Goal: Find specific page/section: Find specific page/section

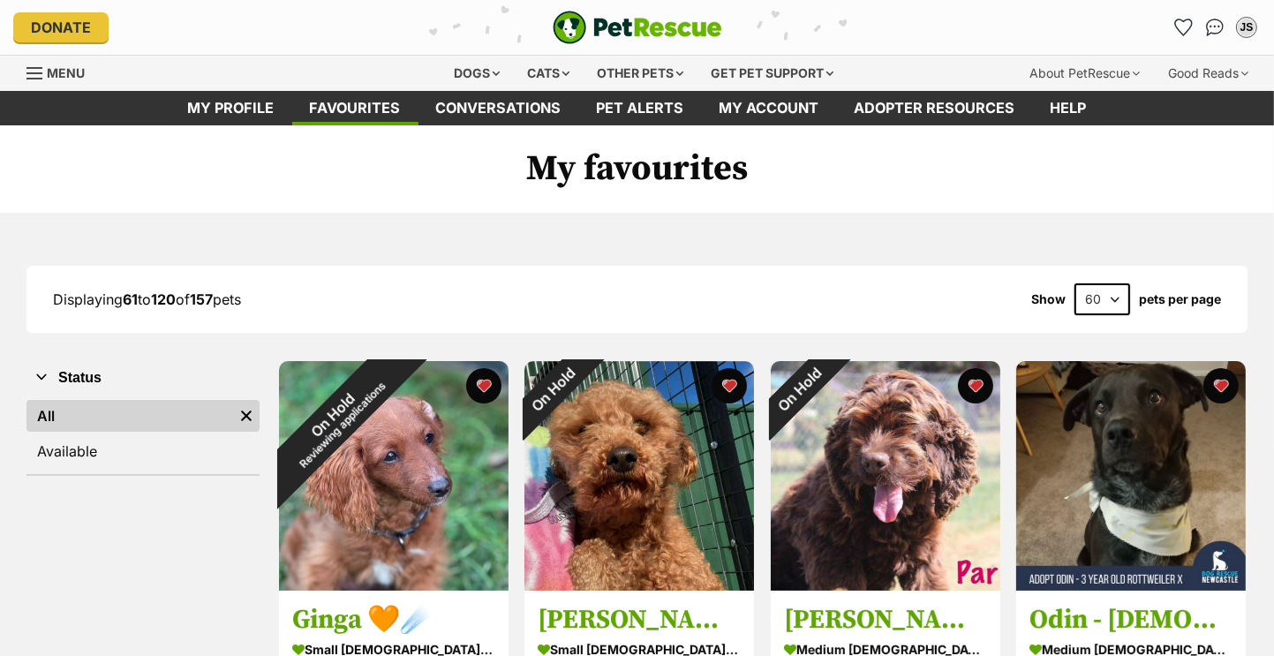
click at [1106, 296] on select "20 40 60" at bounding box center [1103, 299] width 56 height 32
click at [1075, 283] on select "20 40 60" at bounding box center [1103, 299] width 56 height 32
click at [1119, 305] on select "20 40 60" at bounding box center [1103, 299] width 56 height 32
select select "40"
click at [1075, 283] on select "20 40 60" at bounding box center [1103, 299] width 56 height 32
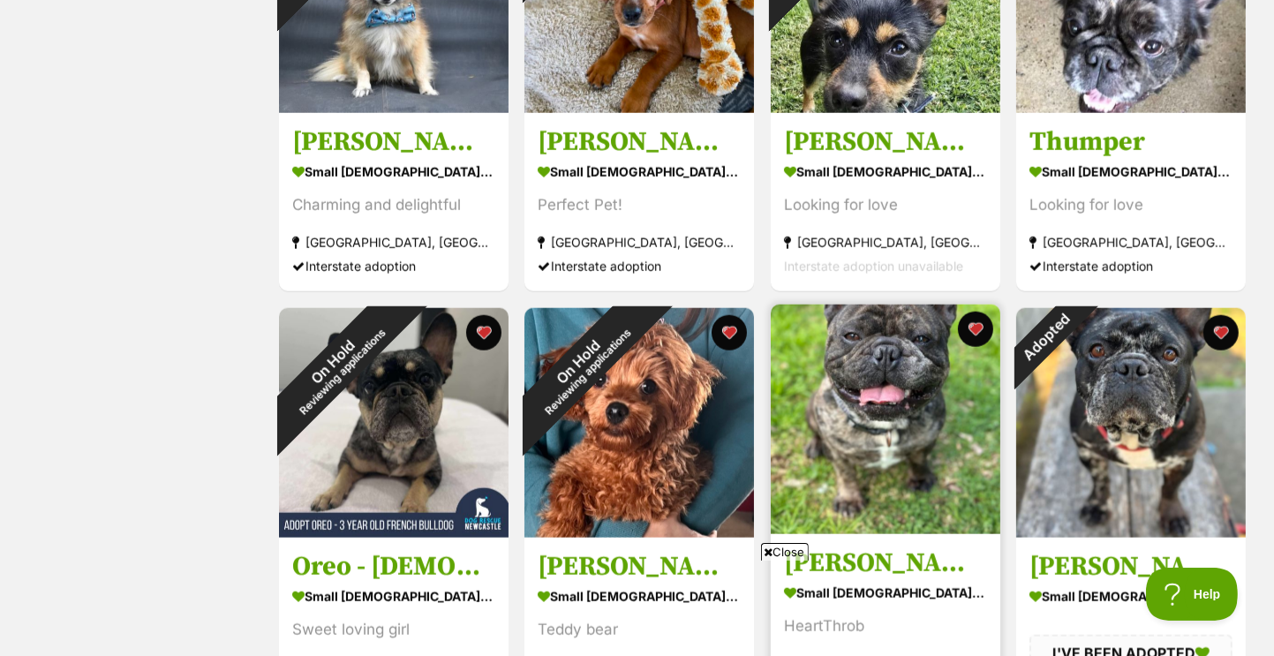
scroll to position [1678, 0]
